Goal: Ask a question

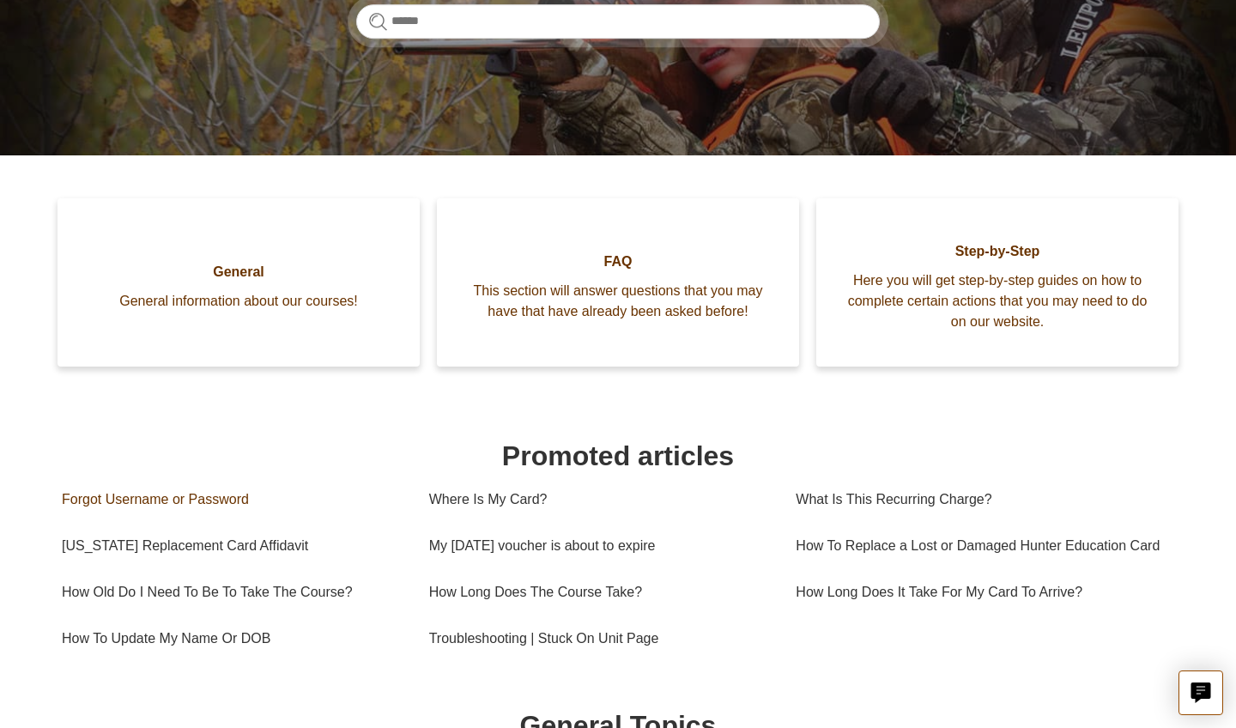
scroll to position [312, 0]
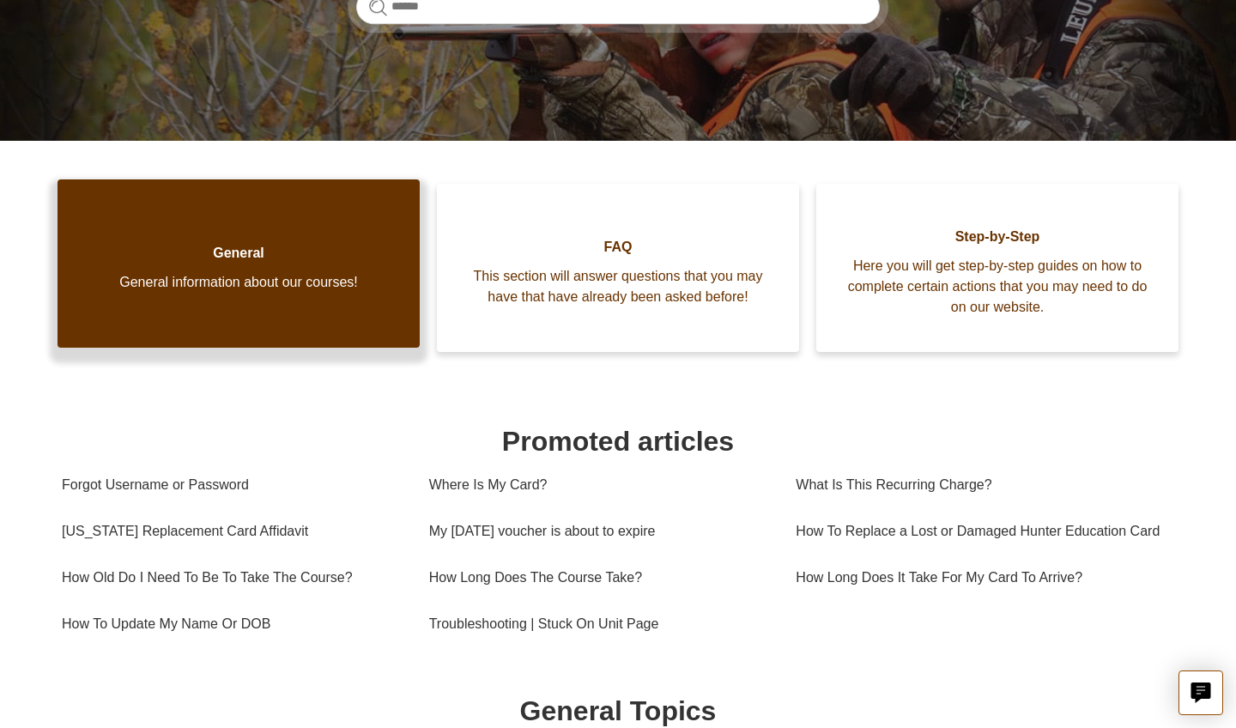
click at [294, 303] on link "General General information about our courses!" at bounding box center [239, 263] width 362 height 168
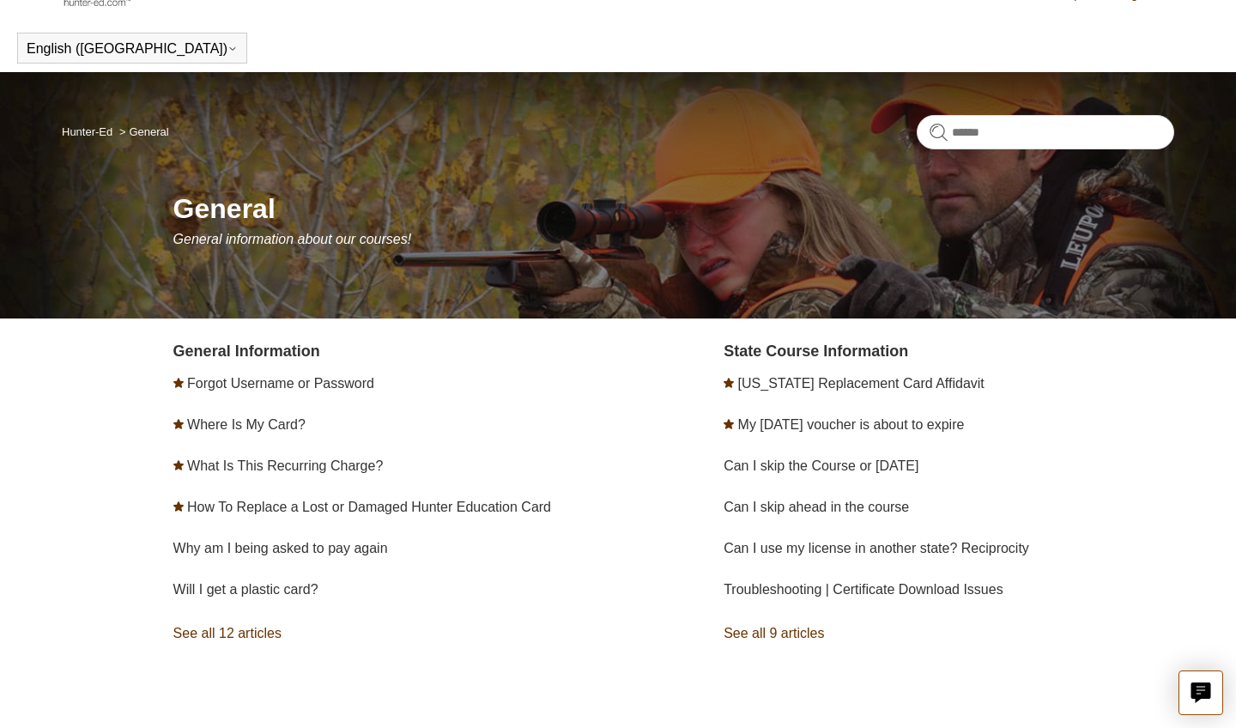
scroll to position [38, 0]
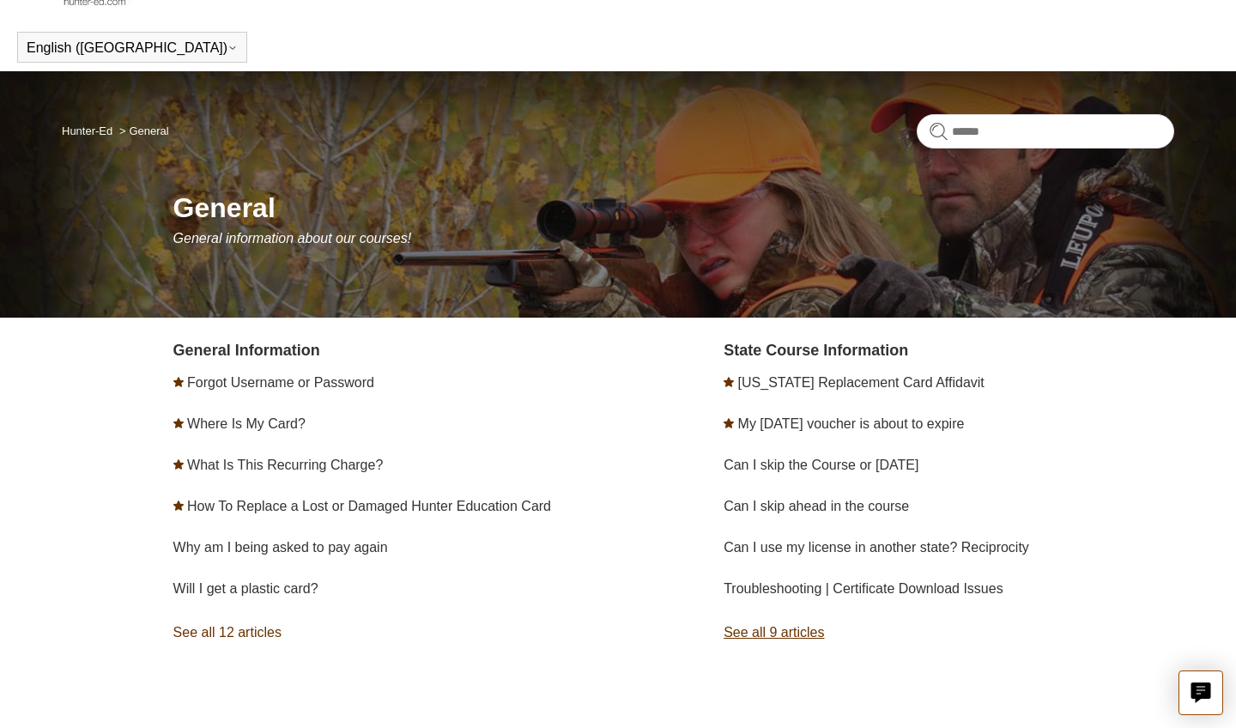
click at [756, 647] on link "See all 9 articles" at bounding box center [949, 633] width 451 height 46
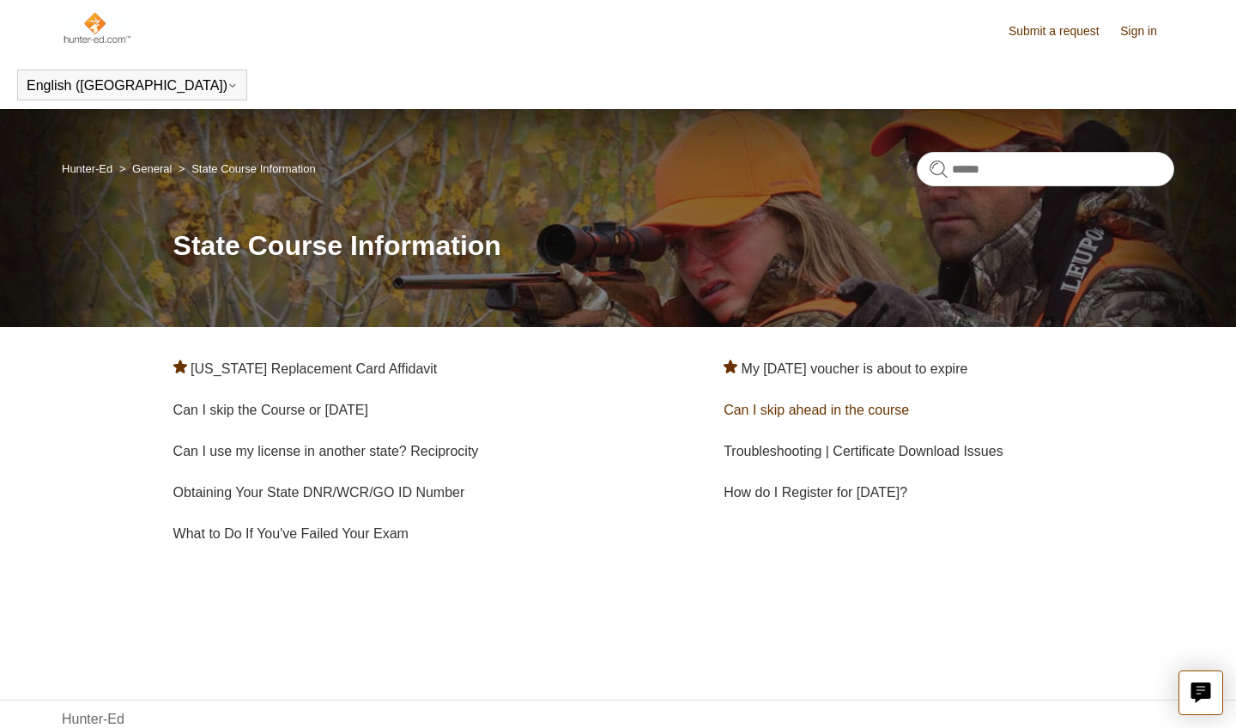
click at [845, 412] on link "Can I skip ahead in the course" at bounding box center [816, 410] width 185 height 15
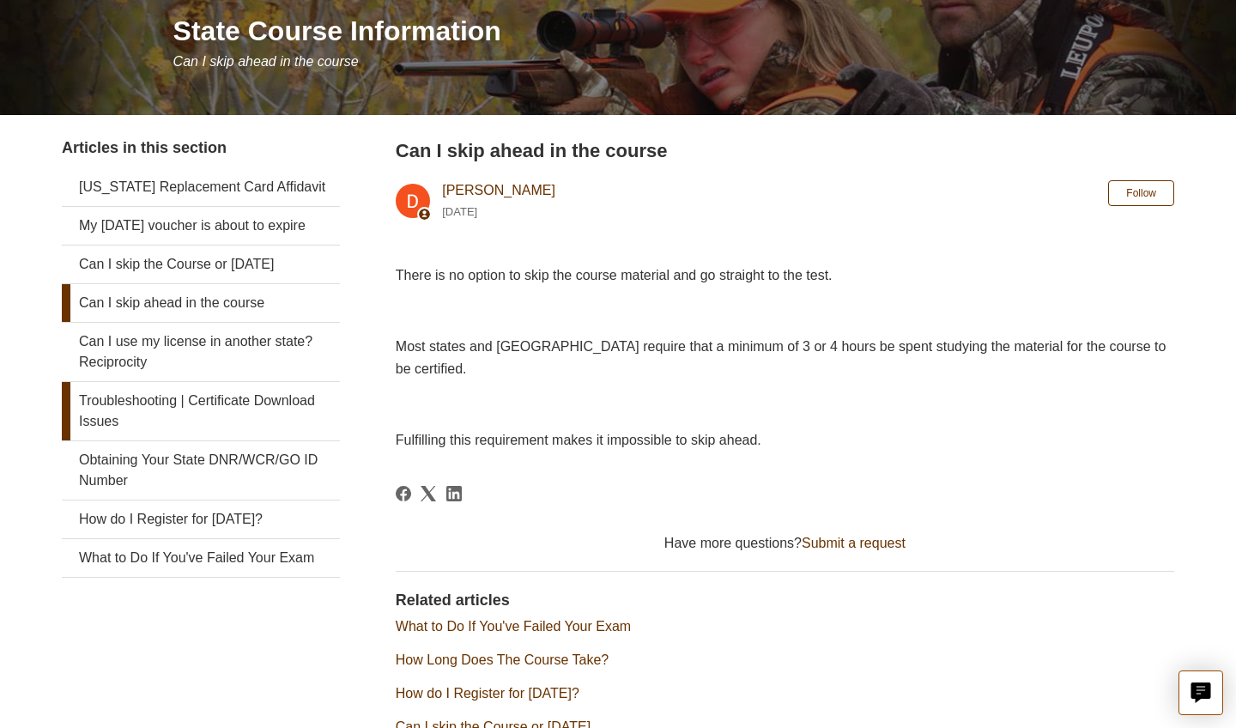
scroll to position [219, 0]
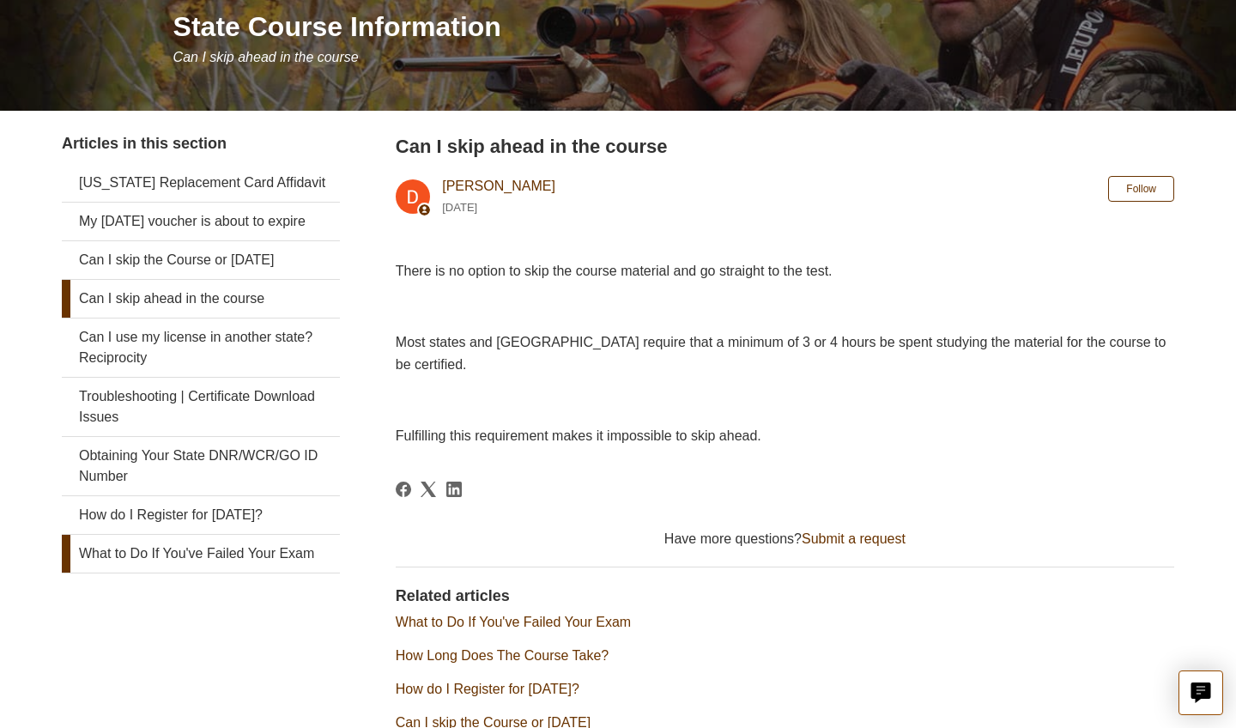
click at [297, 573] on link "What to Do If You've Failed Your Exam" at bounding box center [201, 554] width 278 height 38
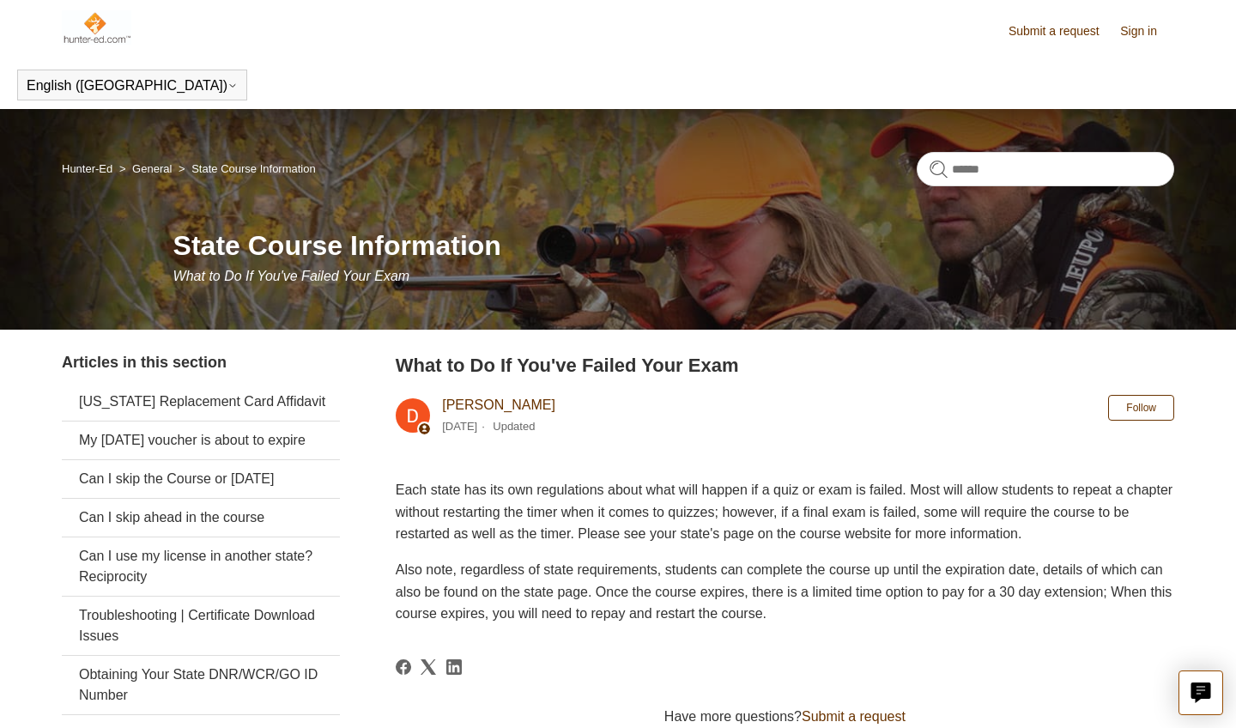
click at [160, 171] on link "General" at bounding box center [151, 168] width 39 height 13
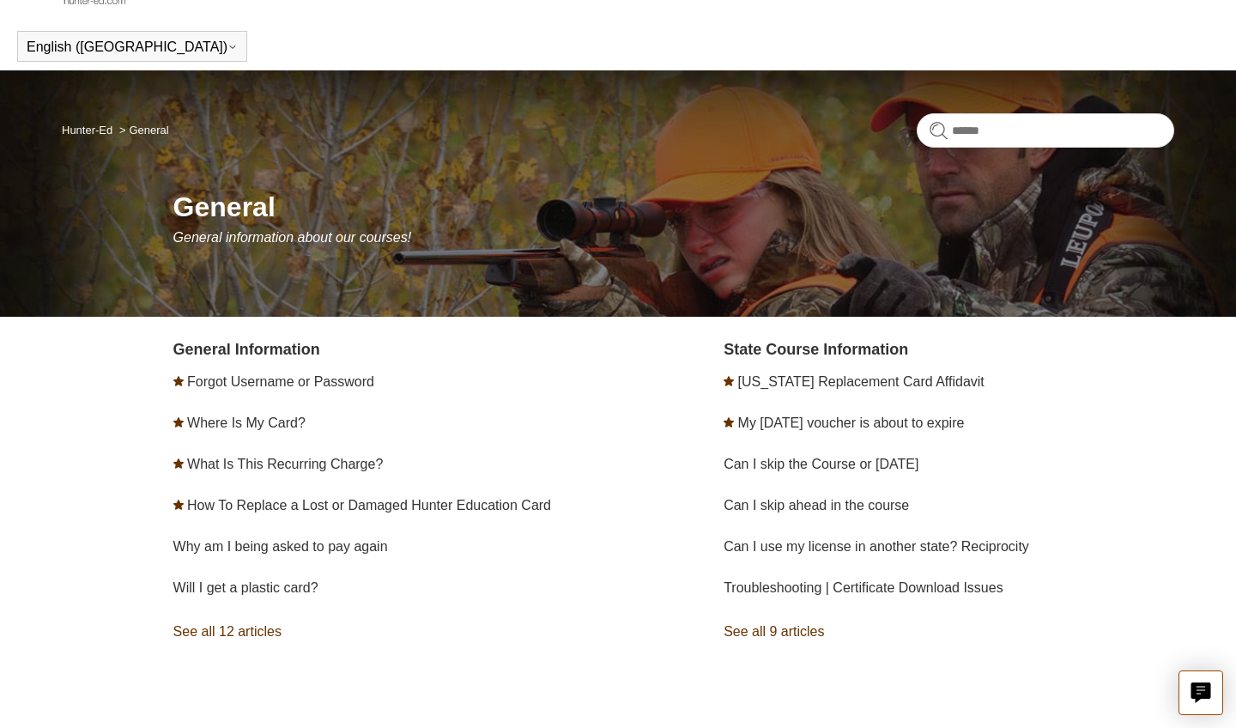
scroll to position [39, 0]
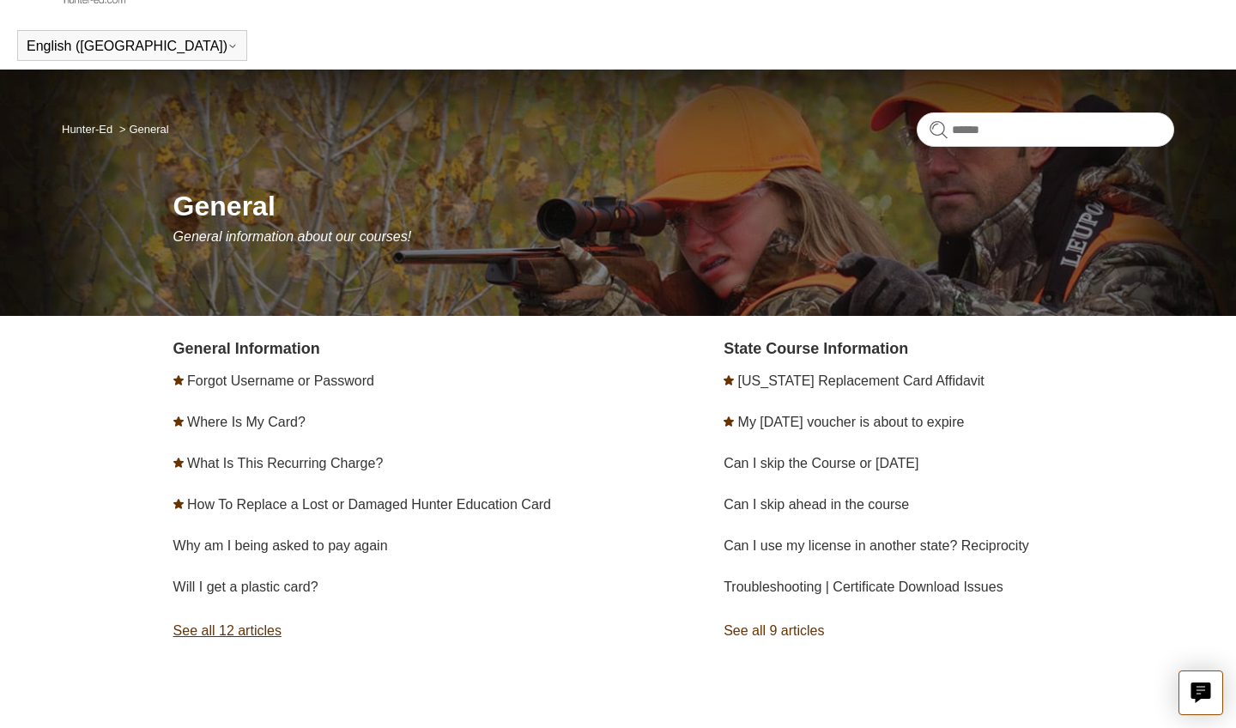
click at [218, 623] on link "See all 12 articles" at bounding box center [398, 631] width 451 height 46
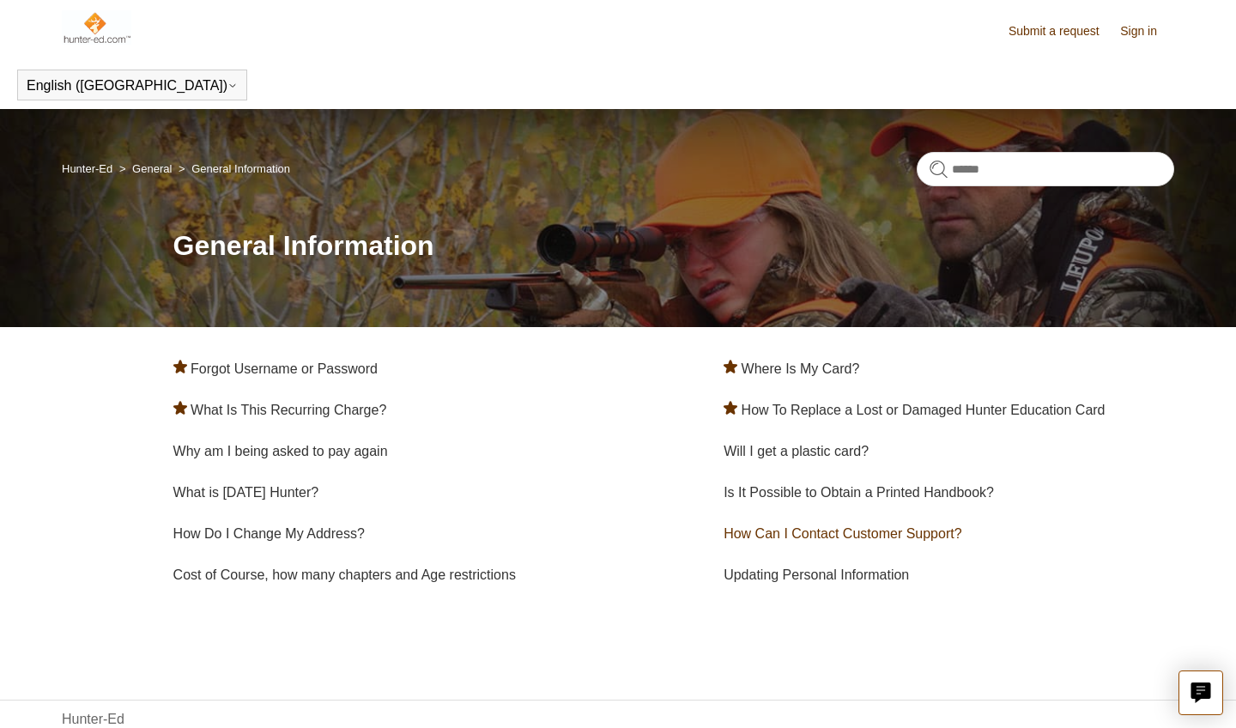
click at [860, 541] on link "How Can I Contact Customer Support?" at bounding box center [843, 533] width 238 height 15
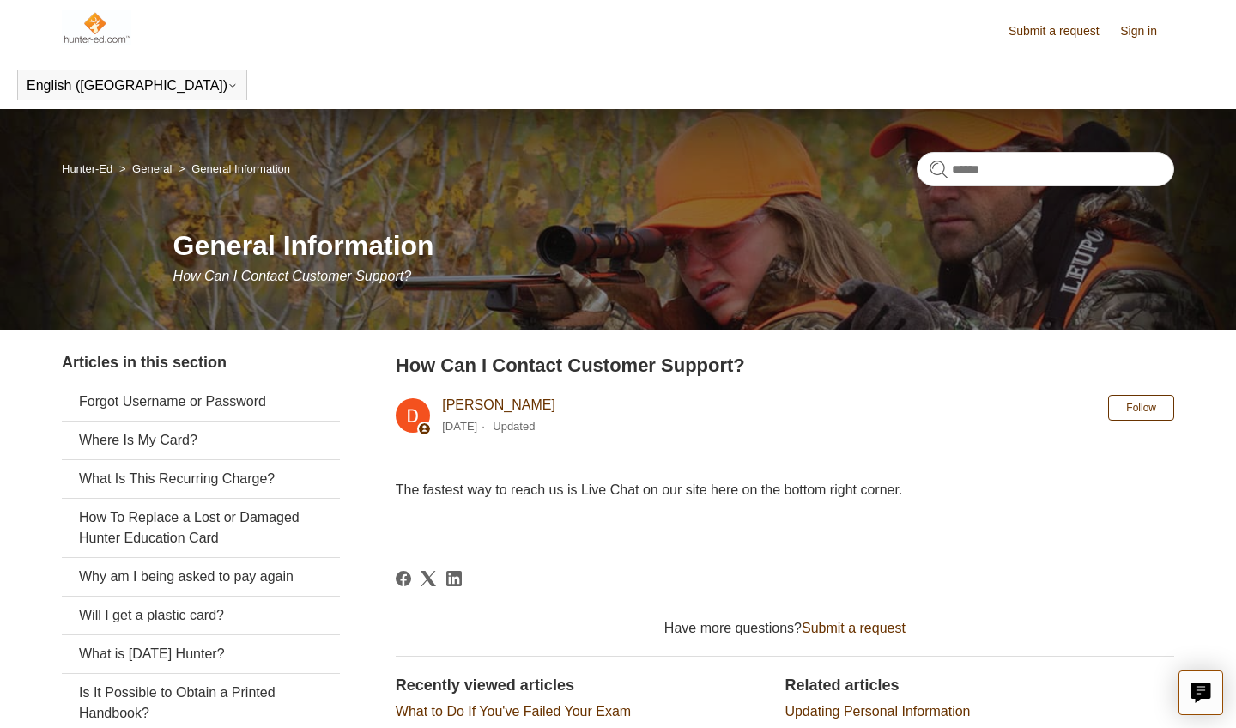
click at [1209, 685] on icon "Live chat" at bounding box center [1202, 691] width 20 height 16
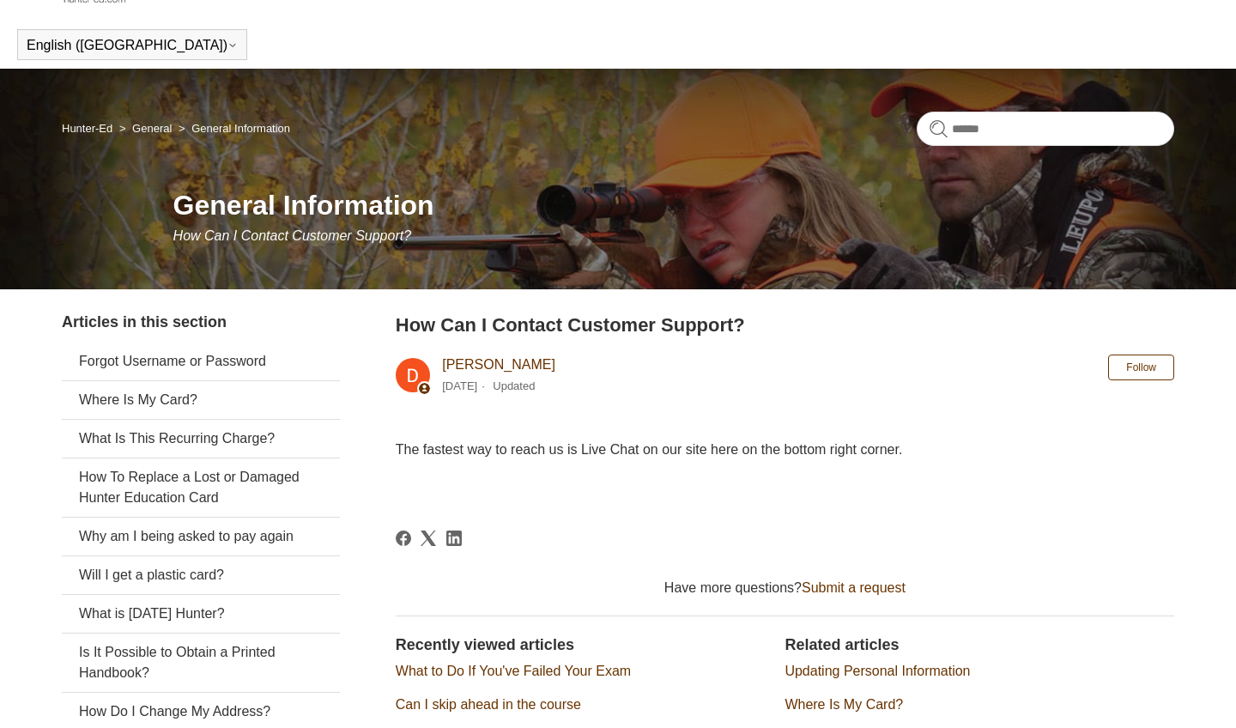
scroll to position [21, 0]
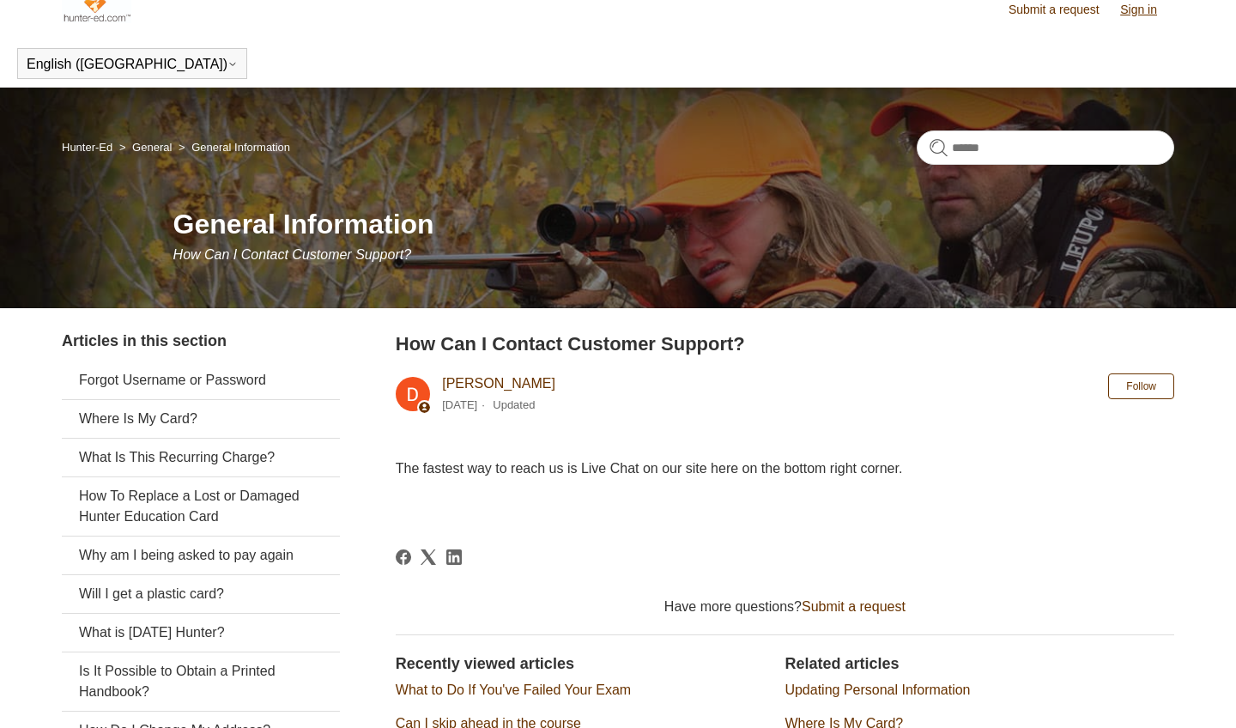
click at [1127, 2] on link "Sign in" at bounding box center [1147, 10] width 54 height 18
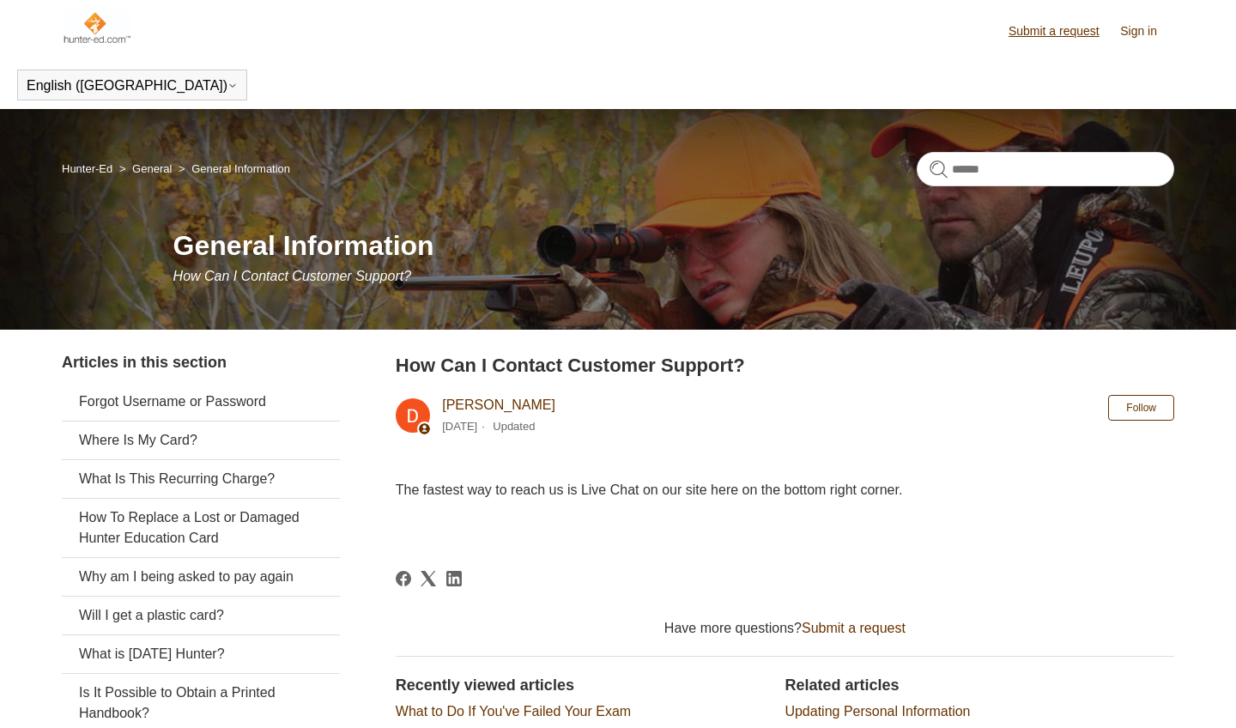
click at [1089, 35] on link "Submit a request" at bounding box center [1063, 31] width 108 height 18
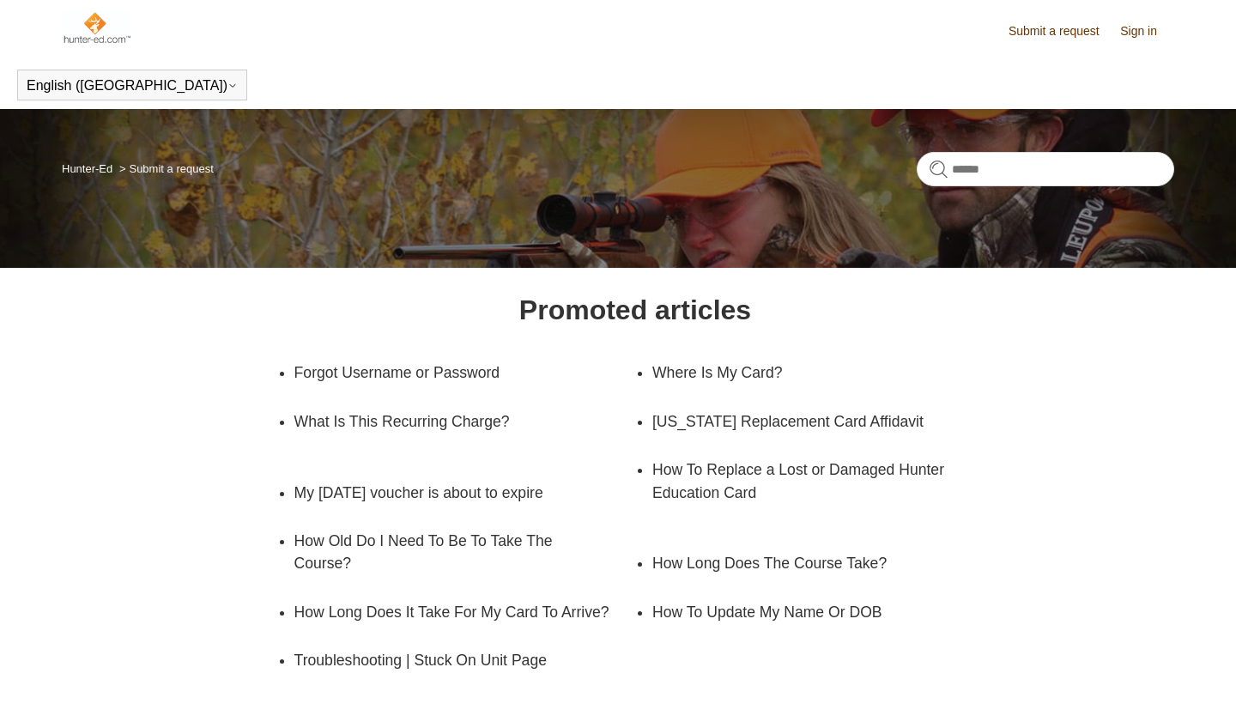
click at [1065, 723] on div "Promoted articles Forgot Username or Password Where Is My Card? What Is This Re…" at bounding box center [618, 585] width 1001 height 592
click at [809, 232] on div "Hunter-Ed Submit a request" at bounding box center [618, 188] width 1236 height 159
